Goal: Task Accomplishment & Management: Complete application form

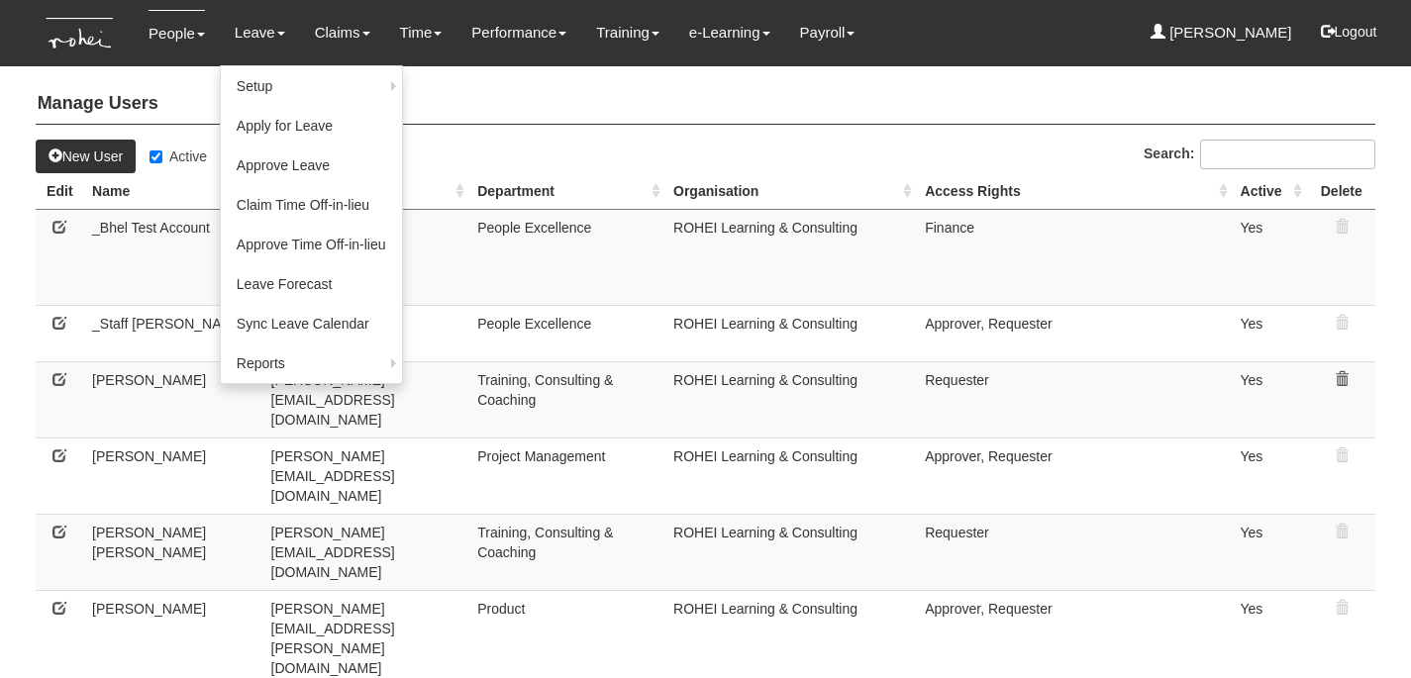
select select "50"
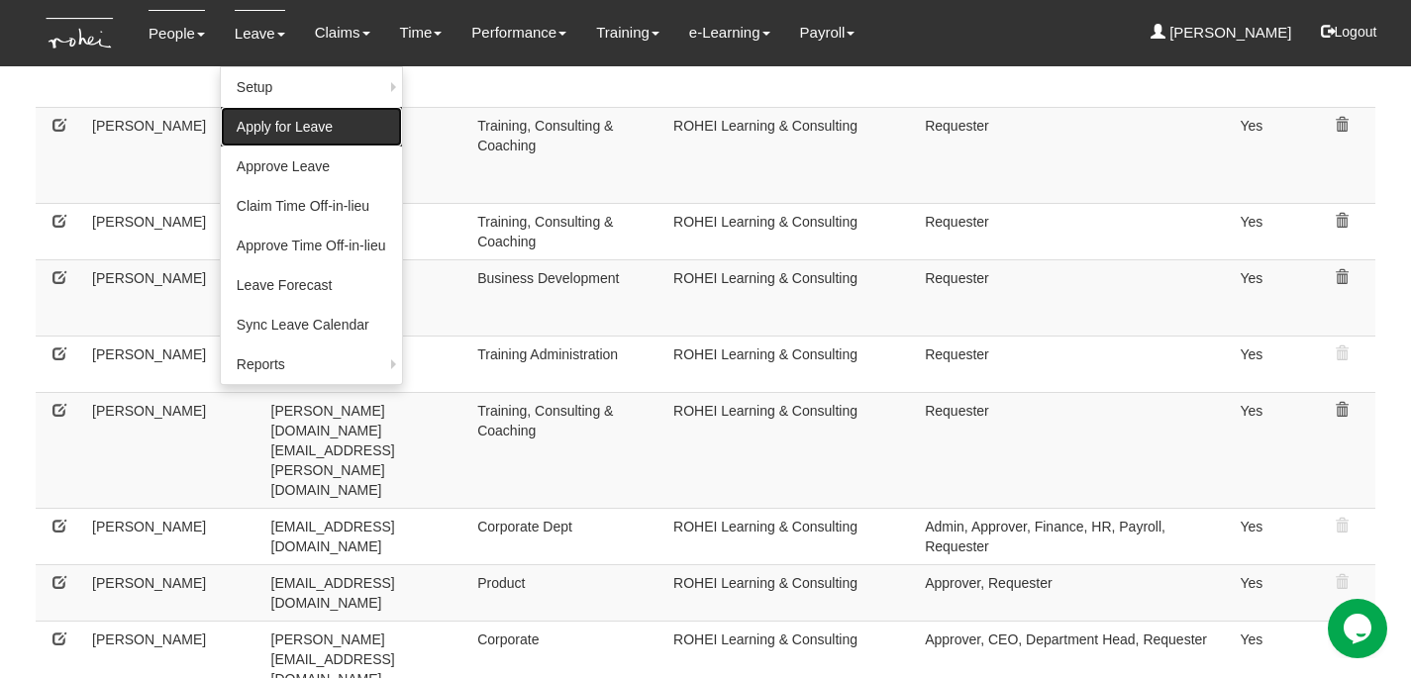
click at [299, 129] on link "Apply for Leave" at bounding box center [311, 127] width 181 height 40
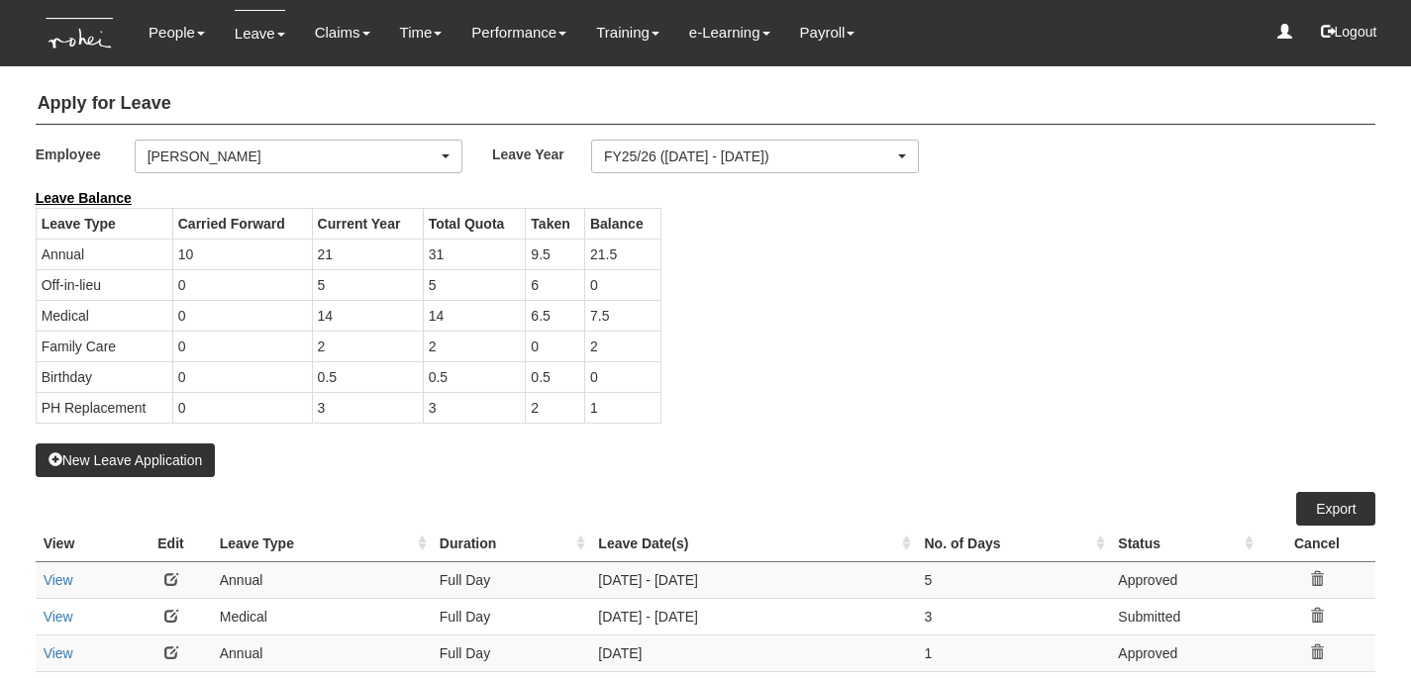
select select "50"
click at [372, 159] on div "[PERSON_NAME]" at bounding box center [293, 157] width 290 height 20
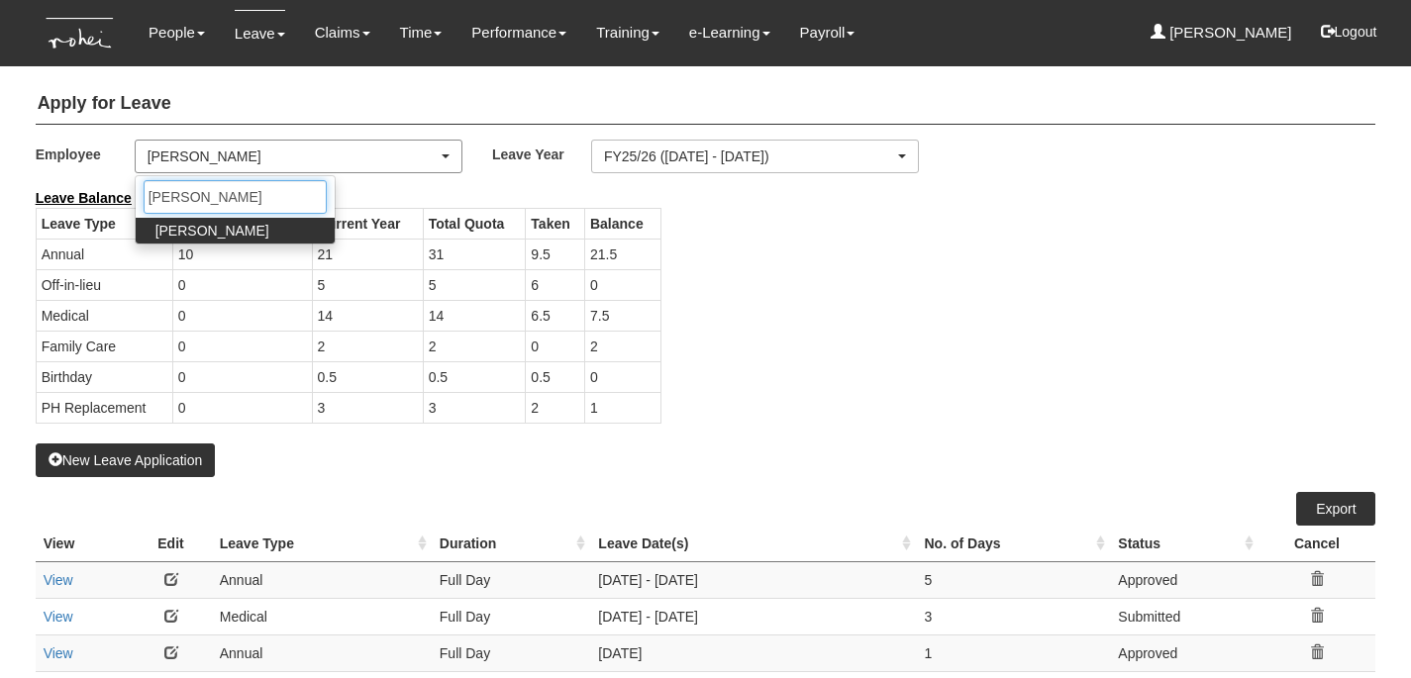
type input "hannah"
select select "c87f28ee-46e8-457b-a18d-40a9b1eaf965"
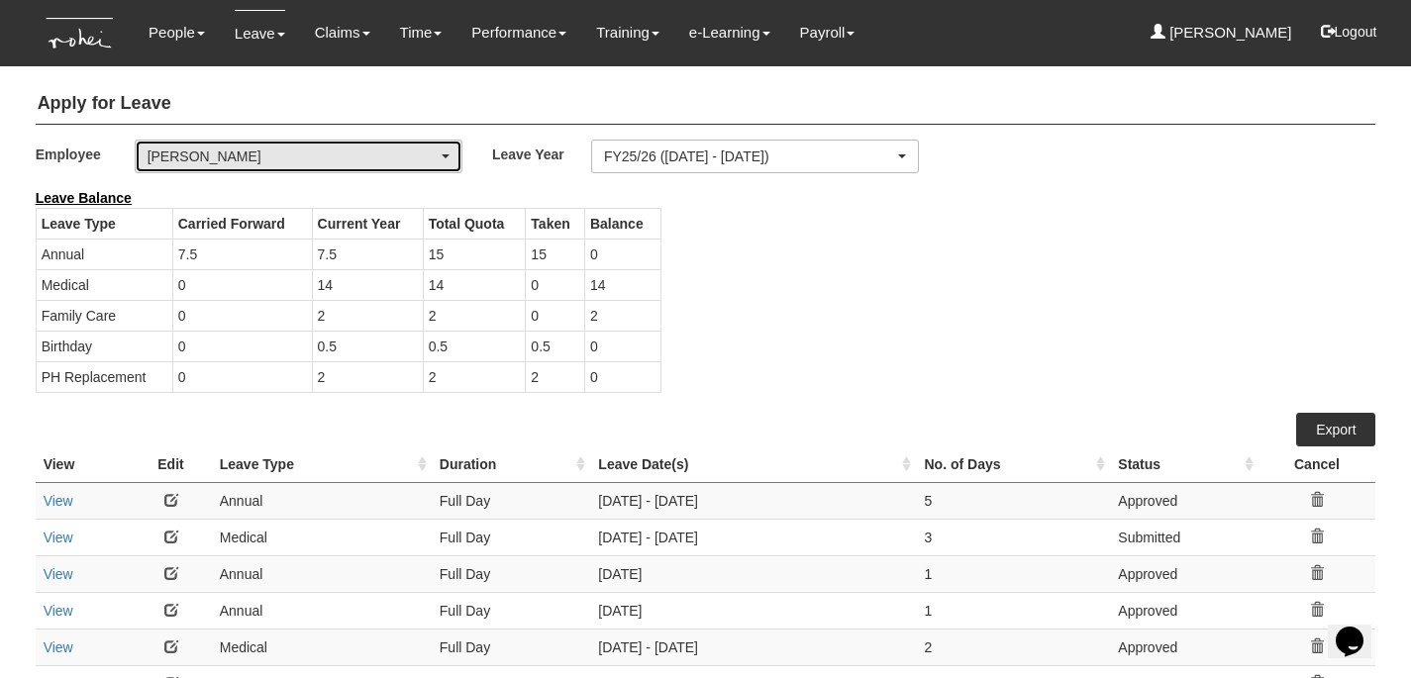
select select "50"
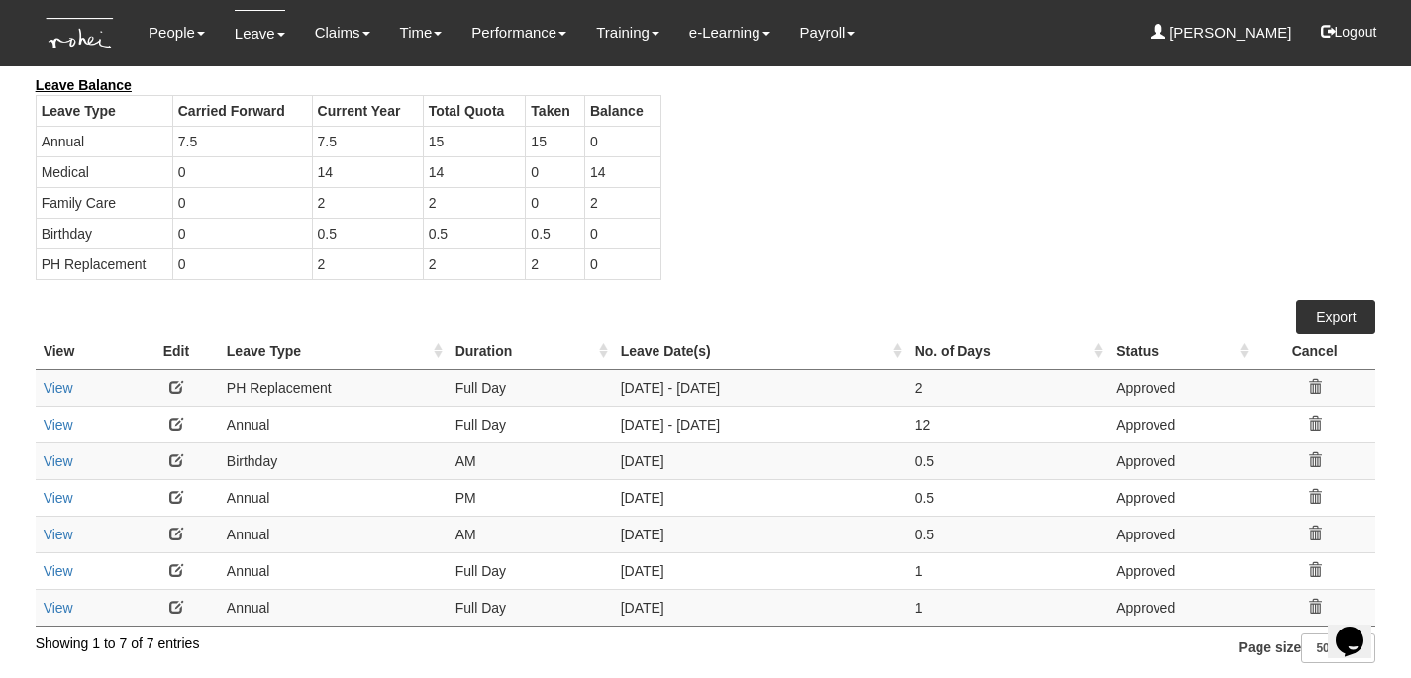
scroll to position [105, 0]
